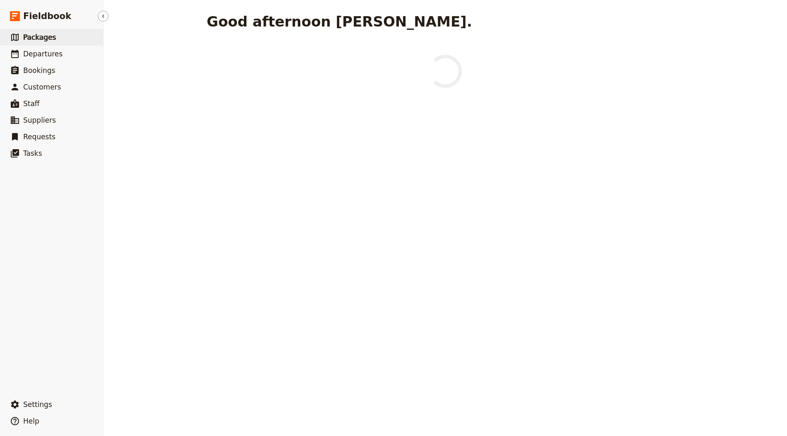
click at [67, 36] on link "​ Packages" at bounding box center [51, 37] width 103 height 17
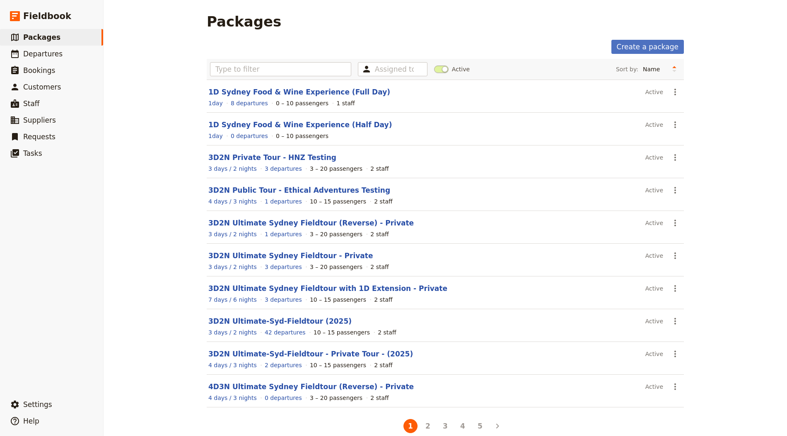
click at [72, 58] on link "​ Departures" at bounding box center [51, 54] width 103 height 17
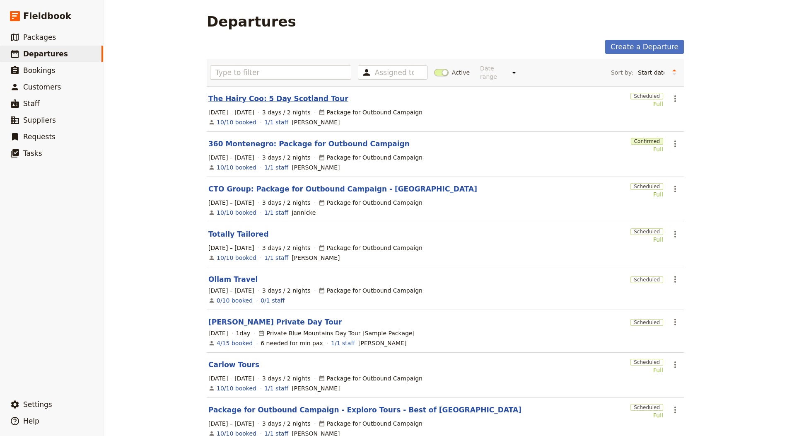
click at [287, 95] on link "The Hairy Coo: 5 Day Scotland Tour" at bounding box center [278, 99] width 140 height 10
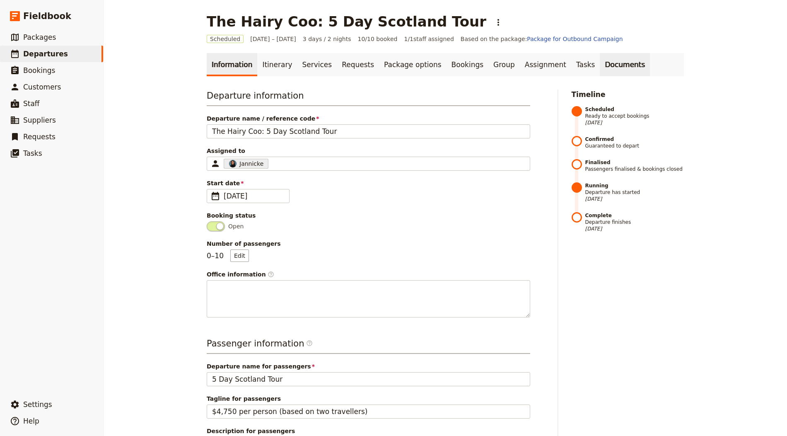
click at [599, 64] on link "Documents" at bounding box center [624, 64] width 50 height 23
click at [527, 36] on link "Package for Outbound Campaign" at bounding box center [575, 39] width 96 height 7
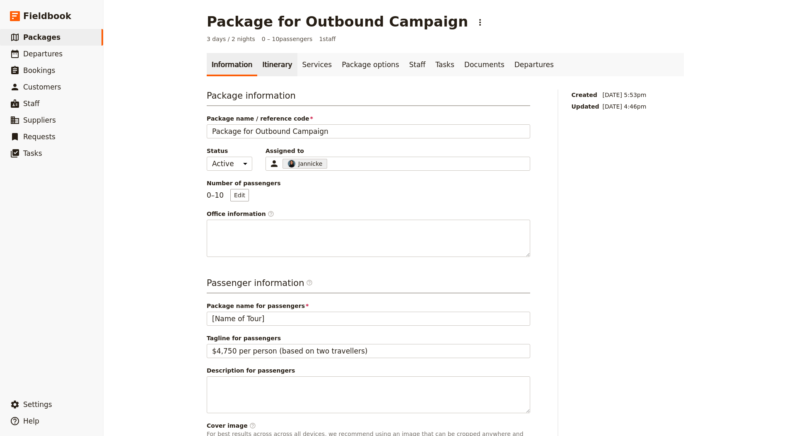
click at [261, 60] on link "Itinerary" at bounding box center [277, 64] width 40 height 23
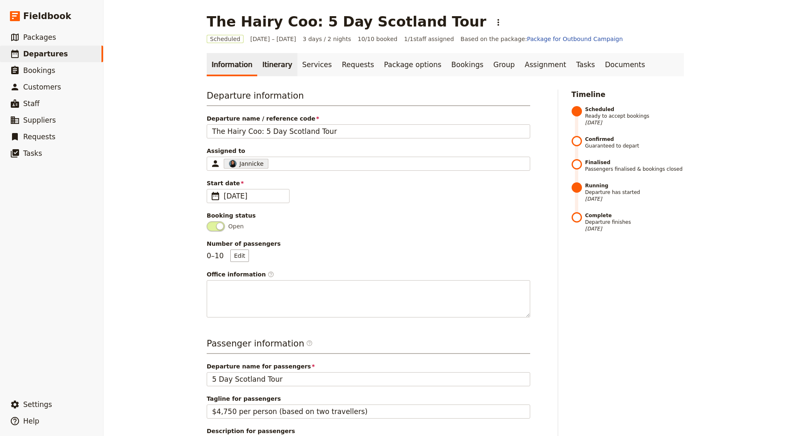
click at [259, 71] on link "Itinerary" at bounding box center [277, 64] width 40 height 23
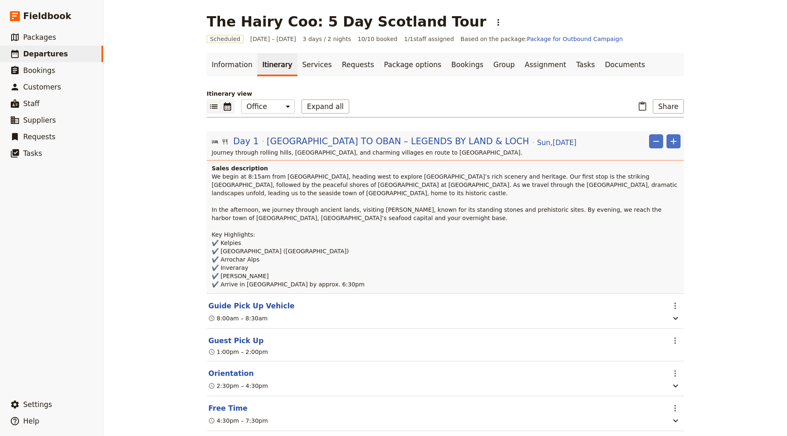
click at [227, 106] on icon "Calendar view" at bounding box center [227, 106] width 7 height 8
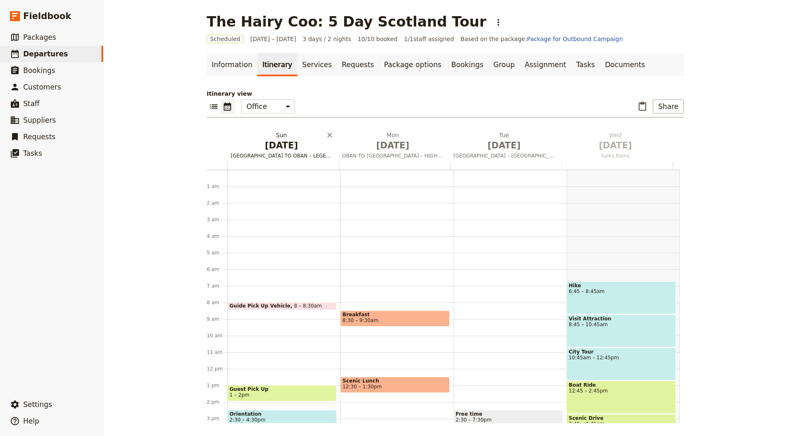
scroll to position [103, 0]
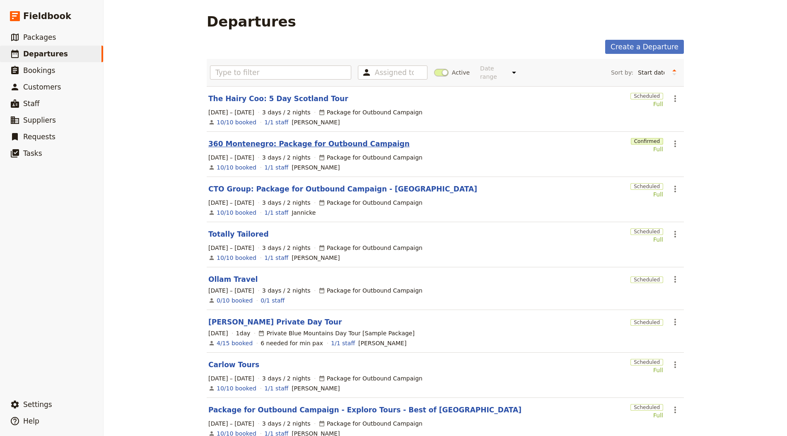
click at [272, 141] on link "360 Montenegro: Package for Outbound Campaign" at bounding box center [308, 144] width 201 height 10
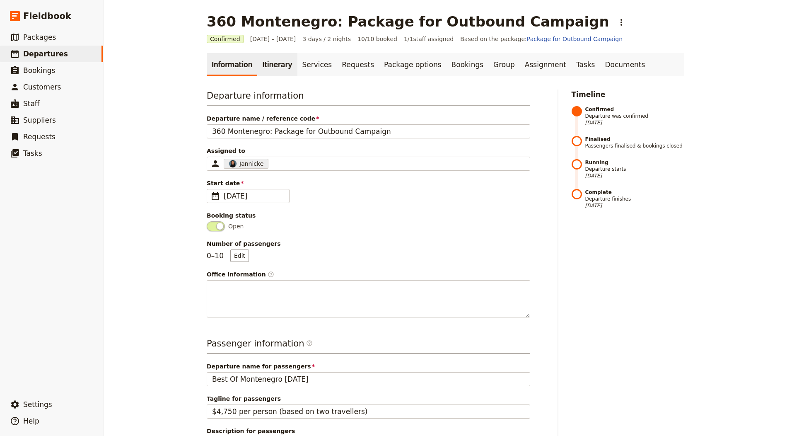
click at [274, 71] on link "Itinerary" at bounding box center [277, 64] width 40 height 23
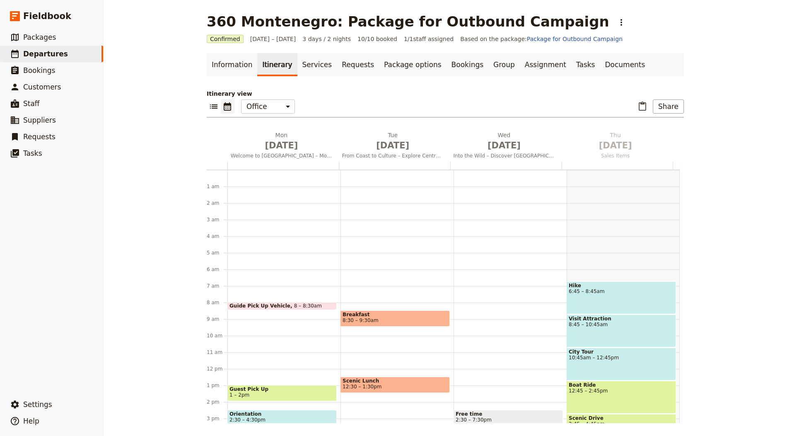
scroll to position [103, 0]
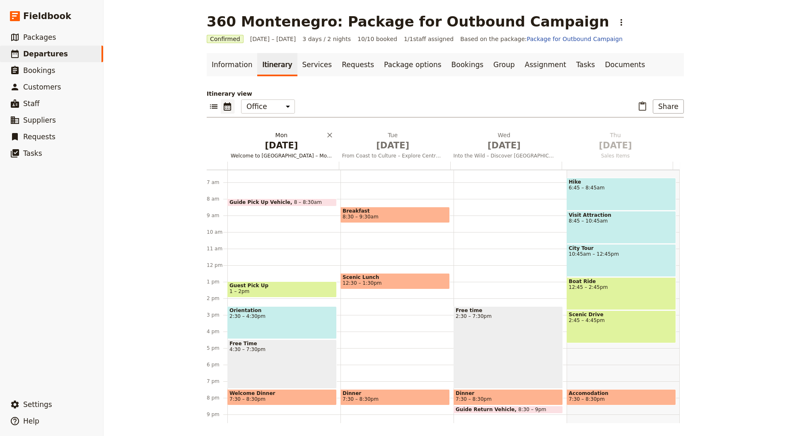
click at [260, 145] on span "[DATE]" at bounding box center [281, 145] width 101 height 12
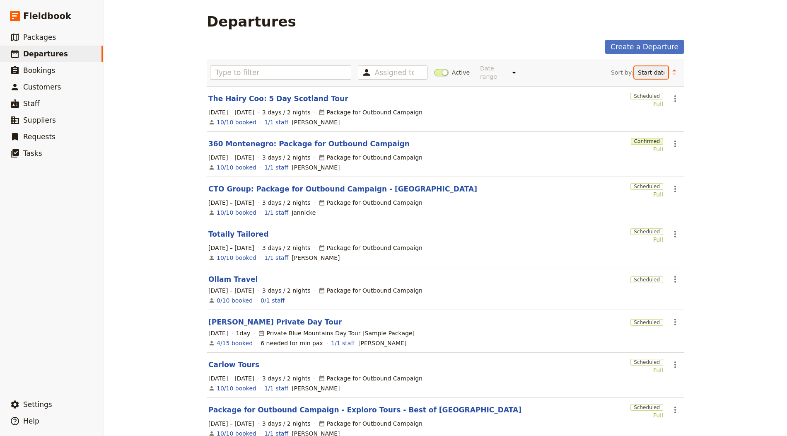
click at [653, 67] on select "Start date Name Status Most recently updated Most recently created" at bounding box center [651, 72] width 34 height 12
select select "UPDATED_AT"
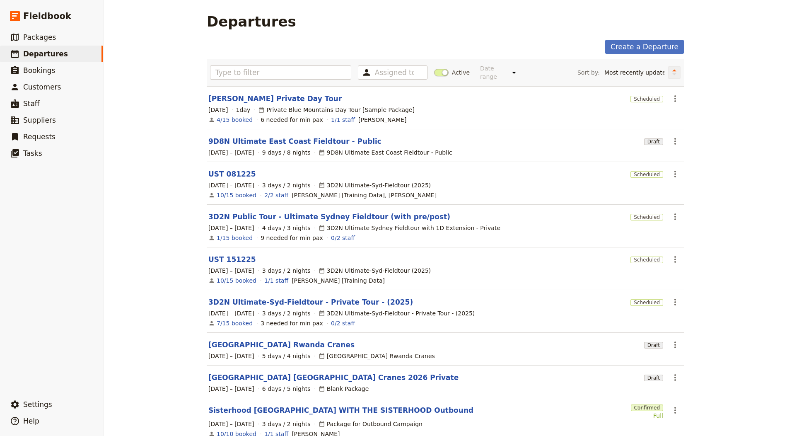
click at [668, 73] on button "Change sort direction" at bounding box center [674, 72] width 12 height 12
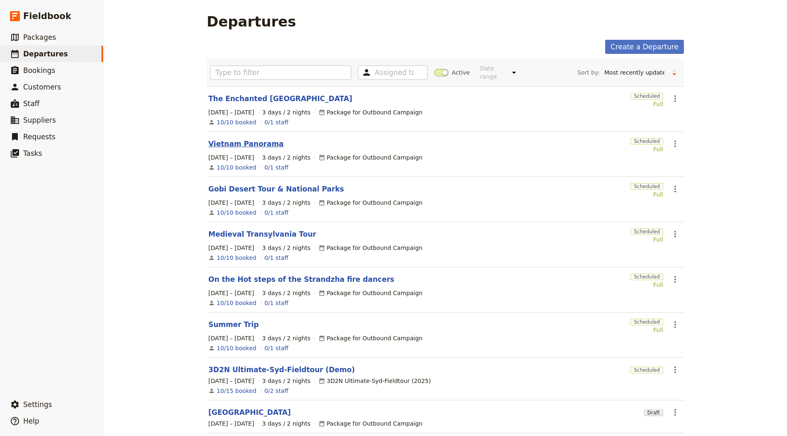
click at [248, 143] on link "Vietnam Panorama" at bounding box center [245, 144] width 75 height 10
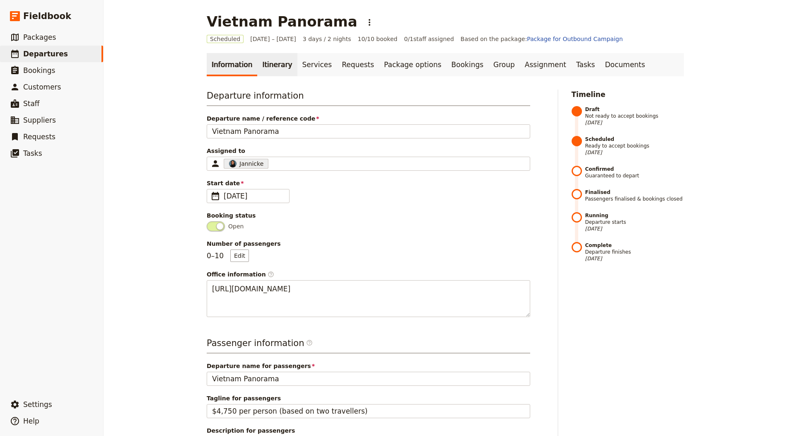
click at [272, 66] on link "Itinerary" at bounding box center [277, 64] width 40 height 23
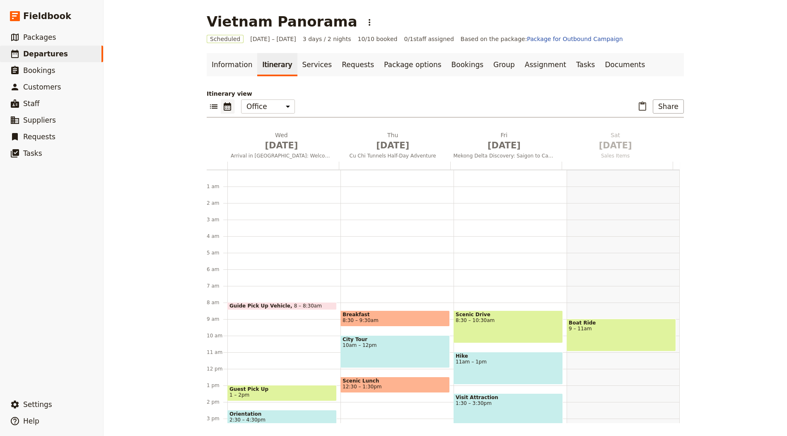
scroll to position [108, 0]
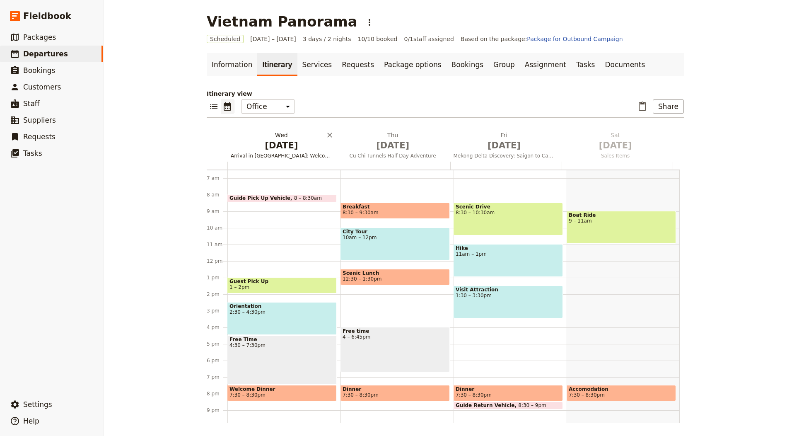
click at [280, 151] on button "[DATE] Arrival in [GEOGRAPHIC_DATA]: Welcome to [GEOGRAPHIC_DATA]" at bounding box center [282, 146] width 111 height 31
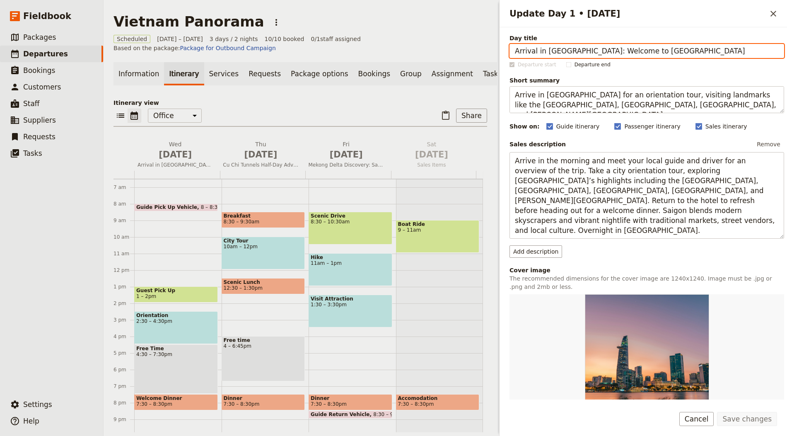
click at [445, 97] on div "Information Itinerary Services Requests Package options Bookings Group Assignme…" at bounding box center [299, 247] width 373 height 370
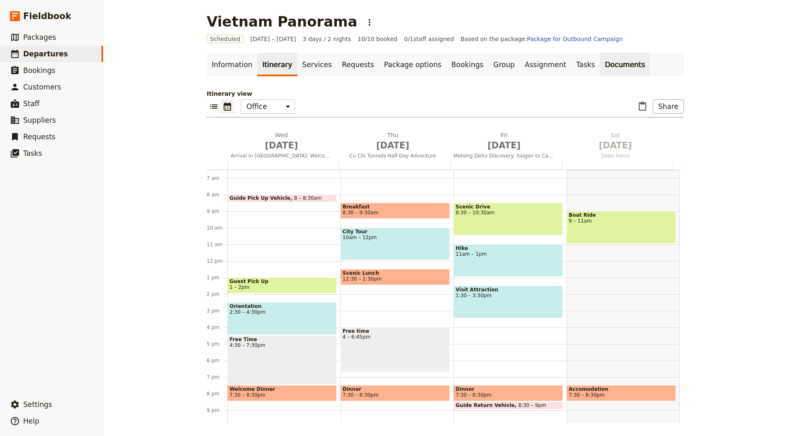
click at [599, 69] on link "Documents" at bounding box center [624, 64] width 50 height 23
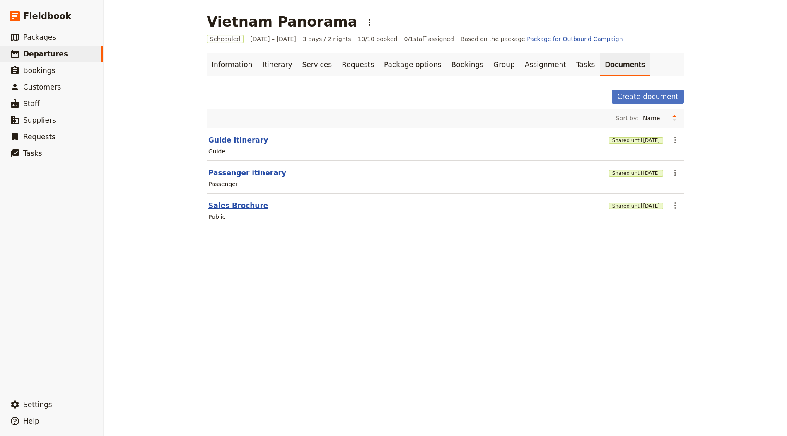
click at [233, 202] on button "Sales Brochure" at bounding box center [238, 205] width 60 height 10
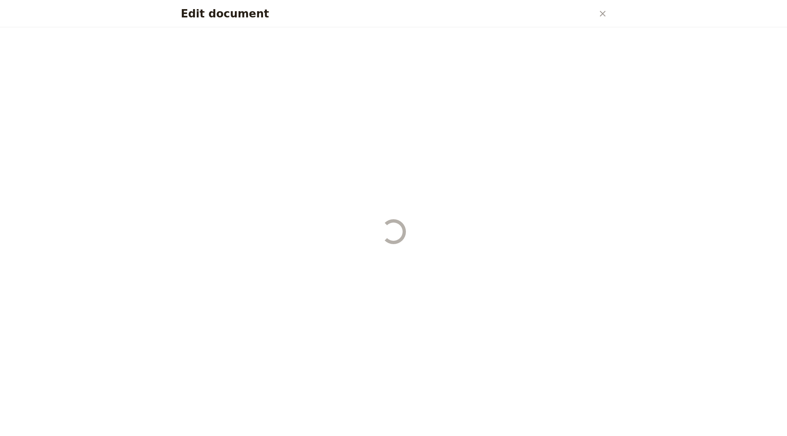
select select "DEFAULT"
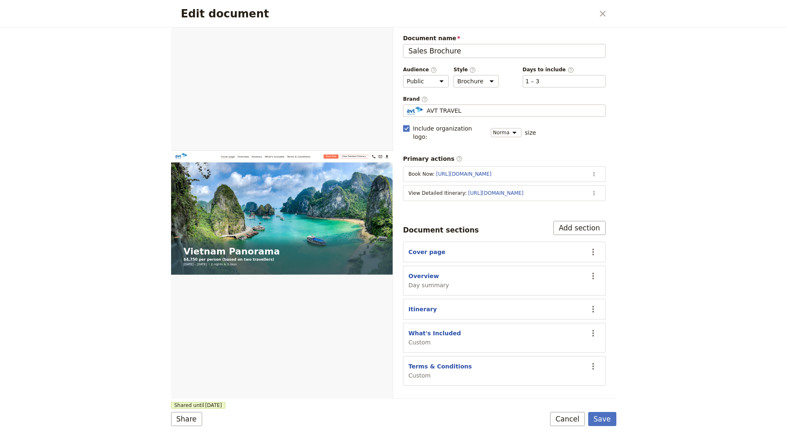
click at [417, 265] on section "Overview Day summary ​" at bounding box center [504, 280] width 202 height 30
click at [419, 272] on button "Overview" at bounding box center [423, 276] width 31 height 8
select select "DAY_SUMMARY"
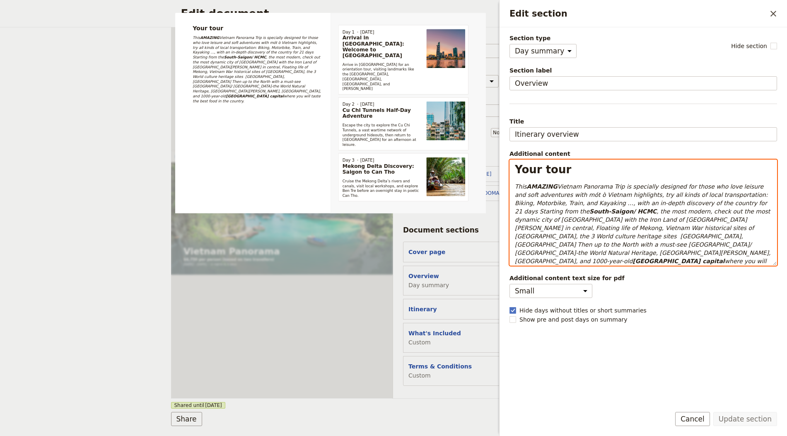
click at [589, 210] on strong "South-Saigon/ HCMC" at bounding box center [622, 211] width 67 height 7
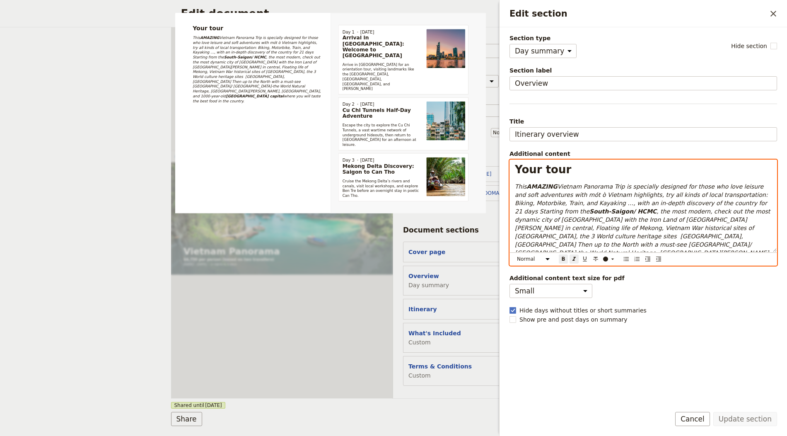
select select "h1"
copy div "Your tour This AMAZING Vietnam Panorama Trip is specially designed for those wh…"
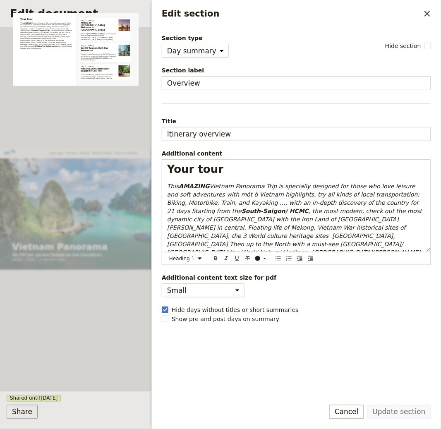
click at [345, 408] on button "Cancel" at bounding box center [347, 412] width 35 height 14
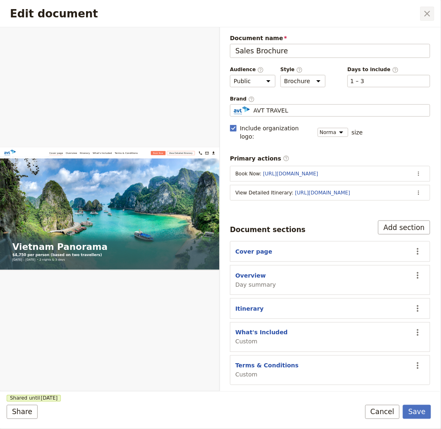
click at [428, 7] on button "​" at bounding box center [428, 14] width 14 height 14
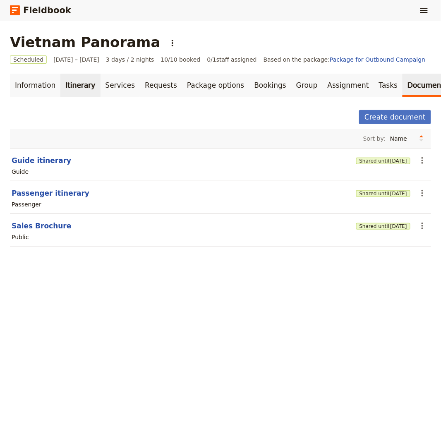
click at [68, 82] on link "Itinerary" at bounding box center [80, 85] width 40 height 23
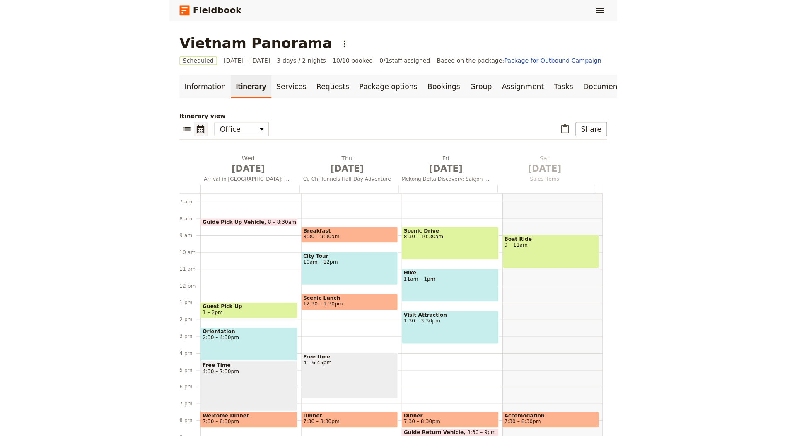
scroll to position [108, 0]
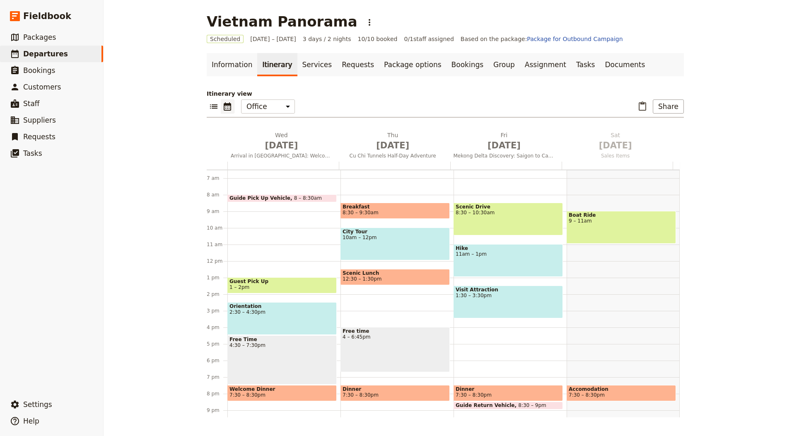
click at [260, 197] on span "Guide Pick Up Vehicle" at bounding box center [261, 198] width 65 height 6
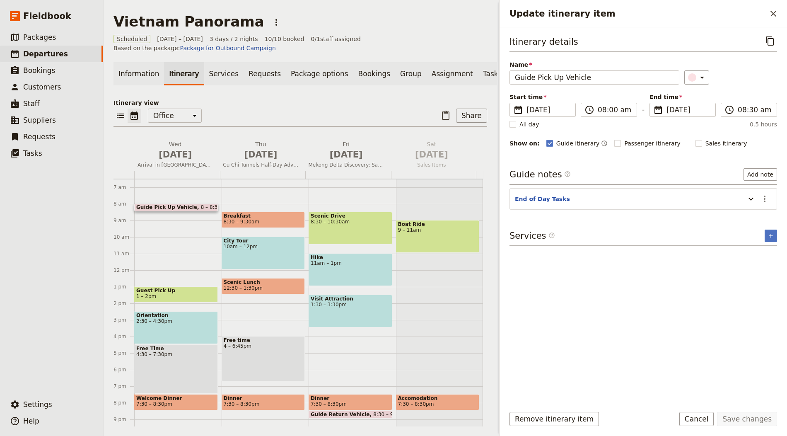
click at [763, 41] on button "​" at bounding box center [770, 41] width 14 height 14
click at [776, 39] on button "​" at bounding box center [770, 41] width 14 height 14
